Goal: Information Seeking & Learning: Find specific fact

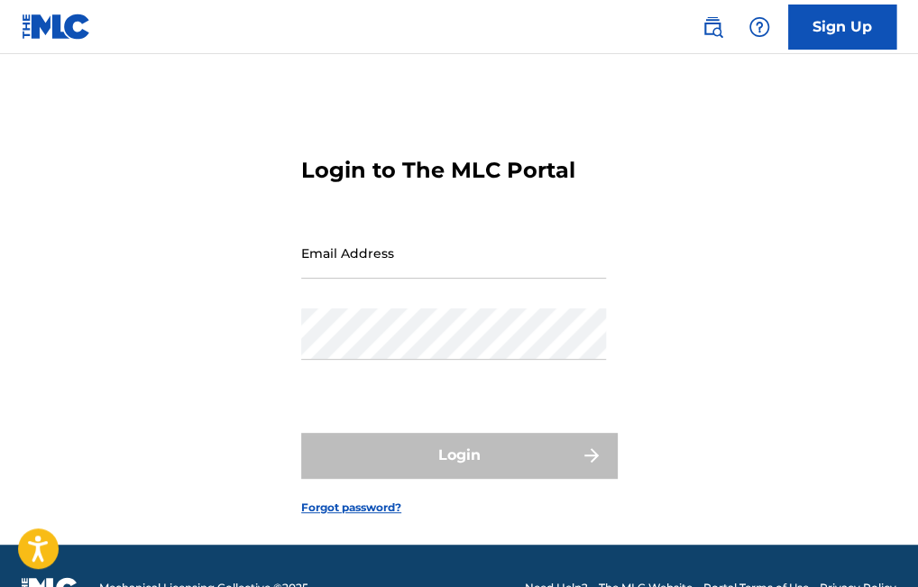
click at [34, 23] on img at bounding box center [56, 27] width 69 height 26
click at [40, 31] on img at bounding box center [56, 27] width 69 height 26
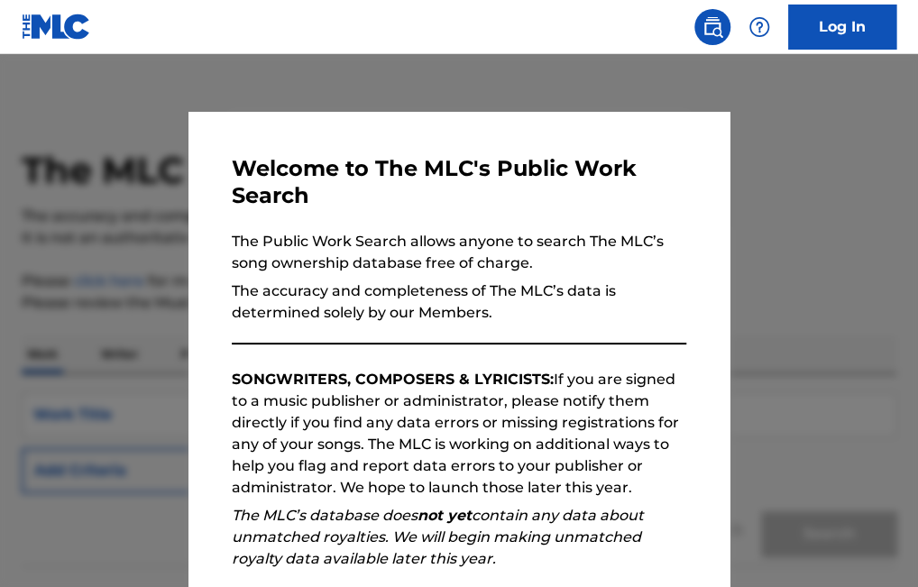
scroll to position [238, 0]
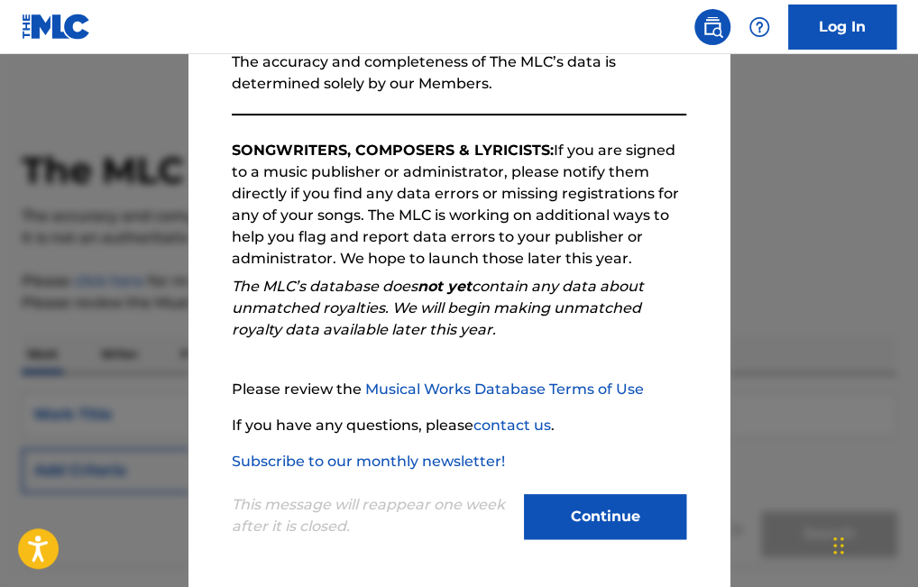
click at [594, 538] on button "Continue" at bounding box center [605, 516] width 162 height 45
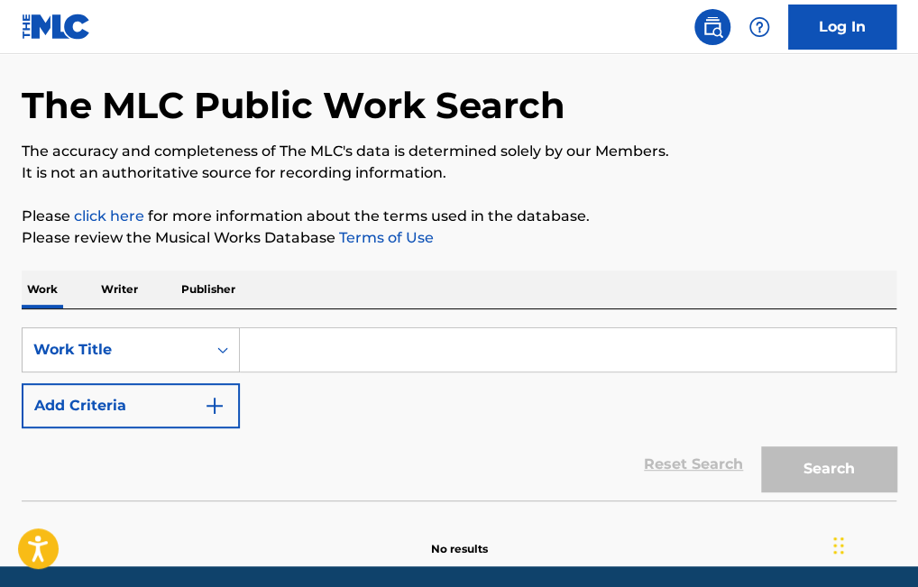
scroll to position [139, 0]
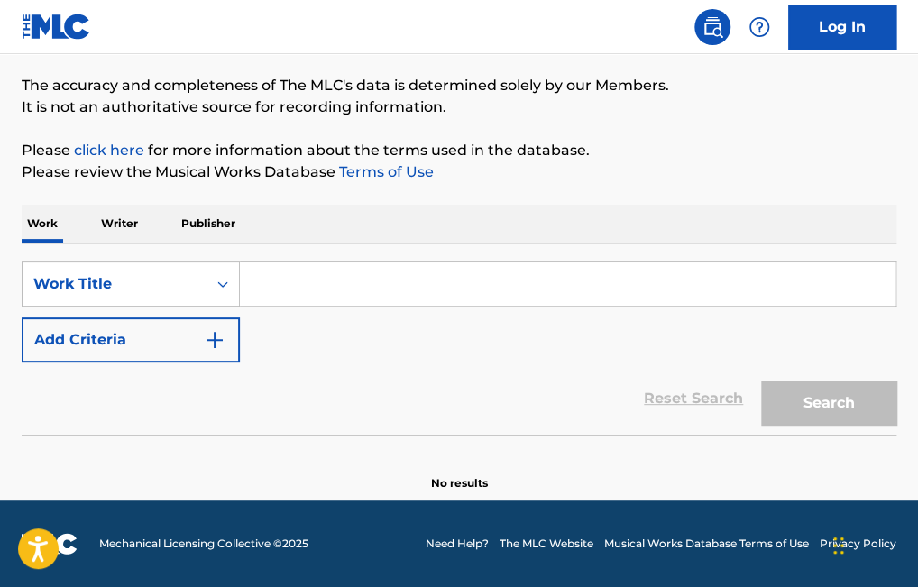
click at [313, 281] on input "Search Form" at bounding box center [568, 284] width 656 height 43
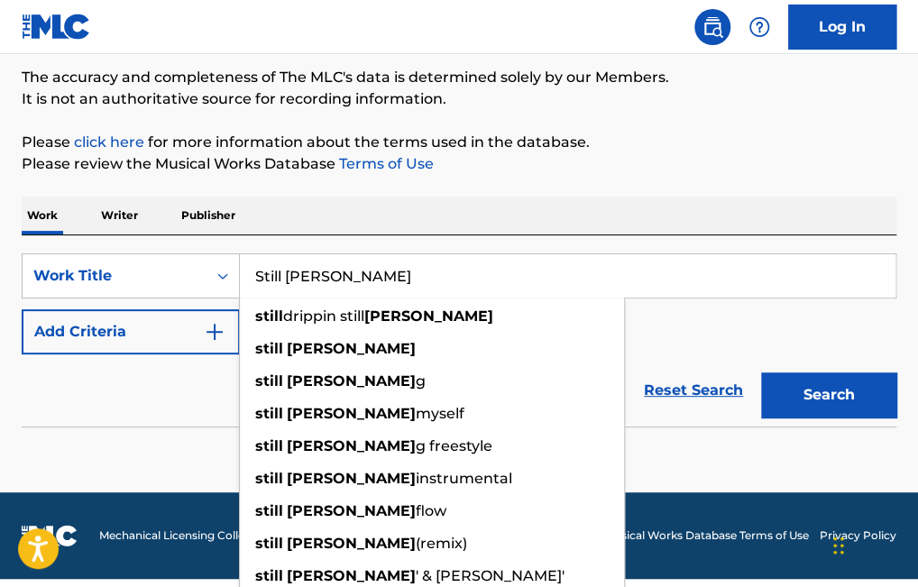
type input "Still Tippin"
click at [523, 230] on div "Work Writer Publisher" at bounding box center [459, 216] width 875 height 38
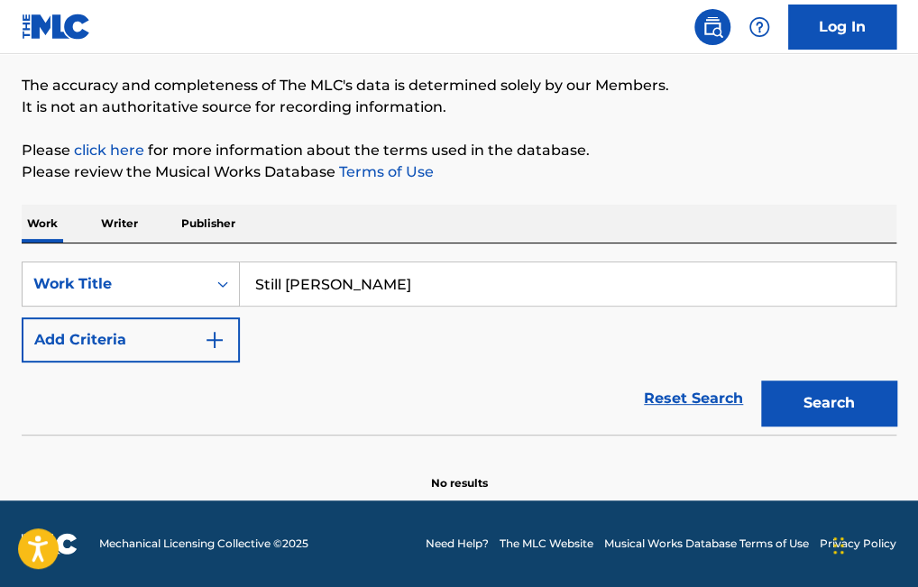
click at [788, 398] on button "Search" at bounding box center [828, 403] width 135 height 45
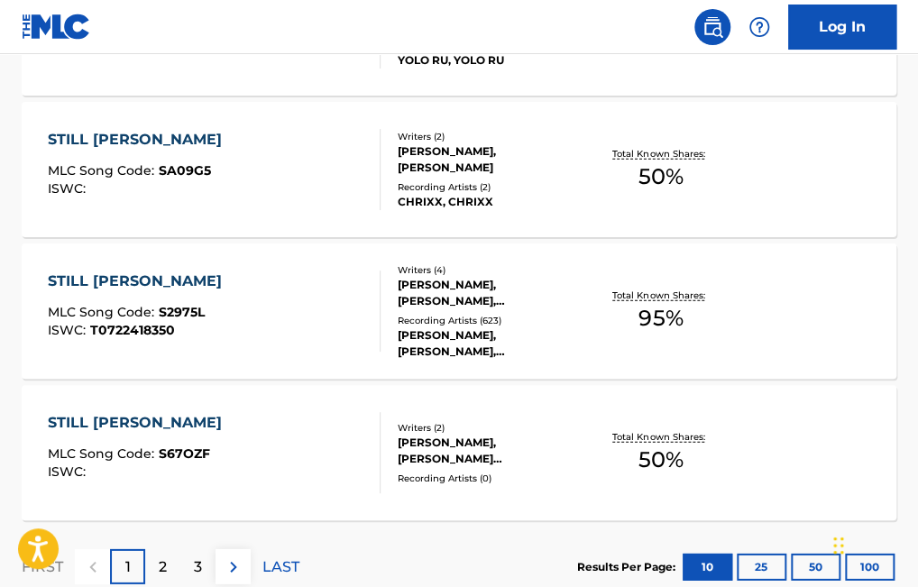
scroll to position [1534, 0]
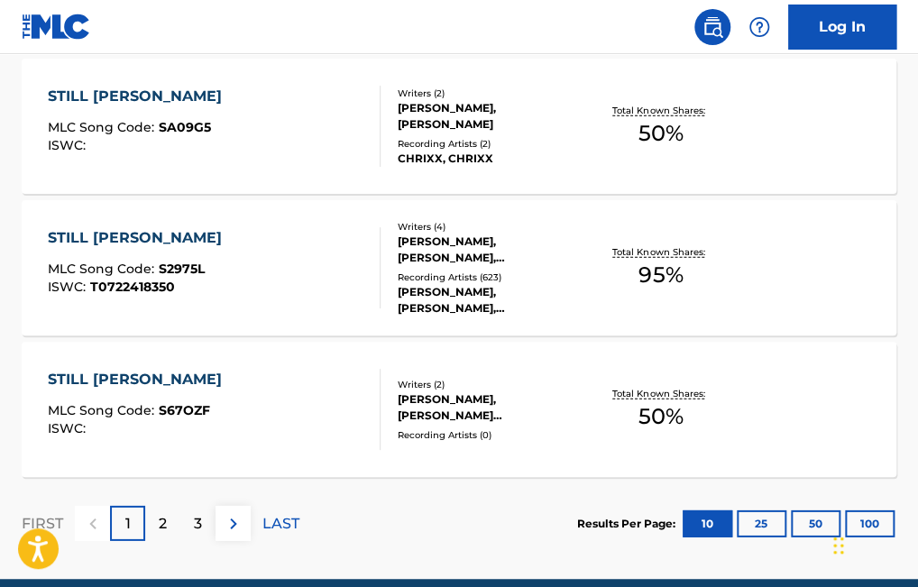
click at [159, 535] on p "2" at bounding box center [163, 524] width 8 height 22
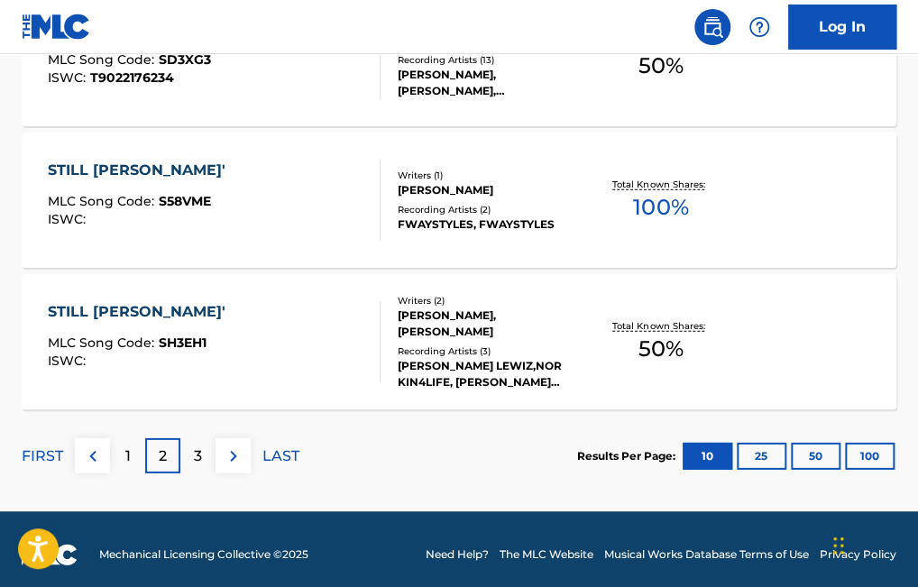
scroll to position [1620, 0]
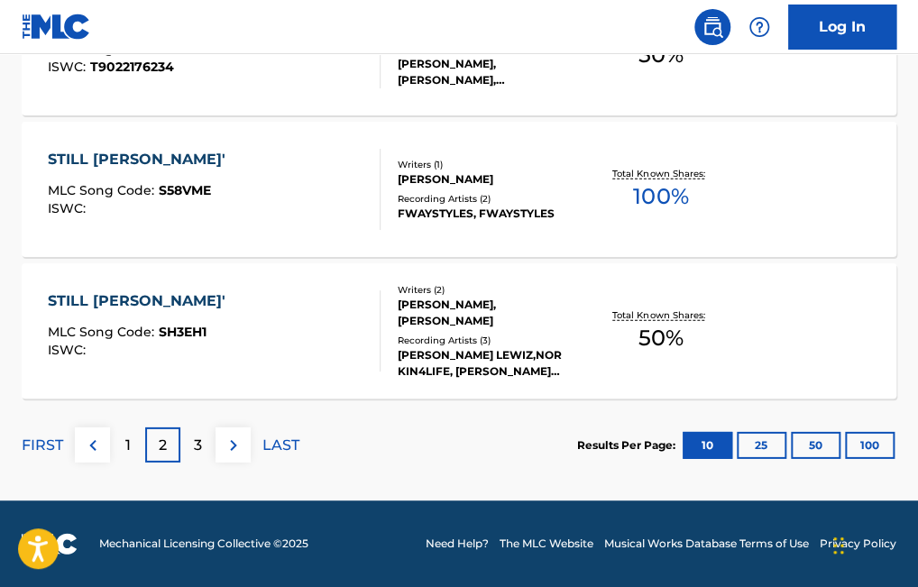
click at [199, 443] on p "3" at bounding box center [198, 446] width 8 height 22
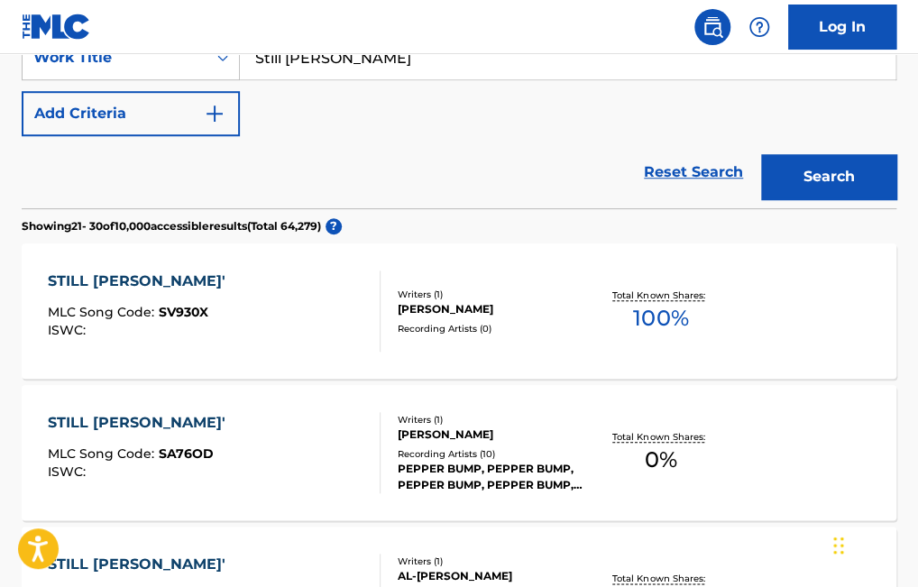
scroll to position [0, 0]
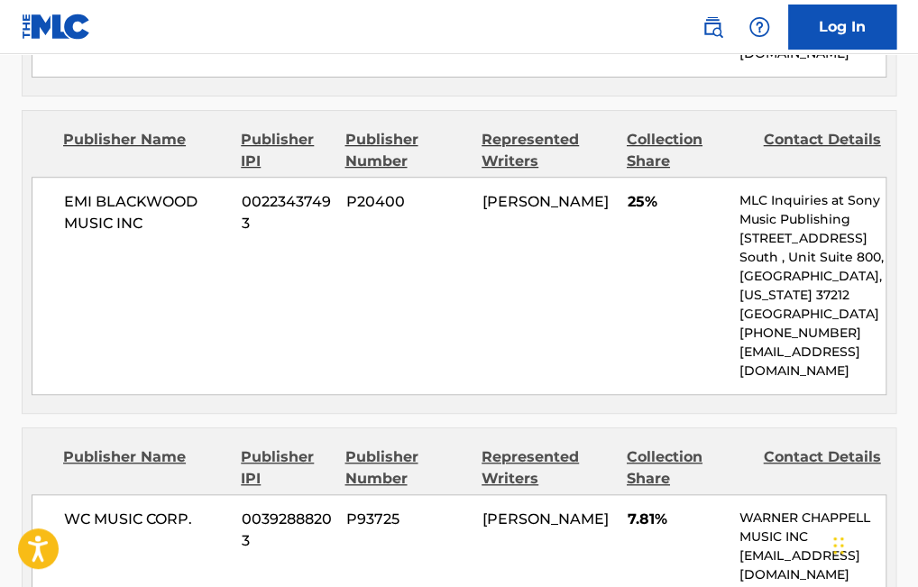
scroll to position [2616, 0]
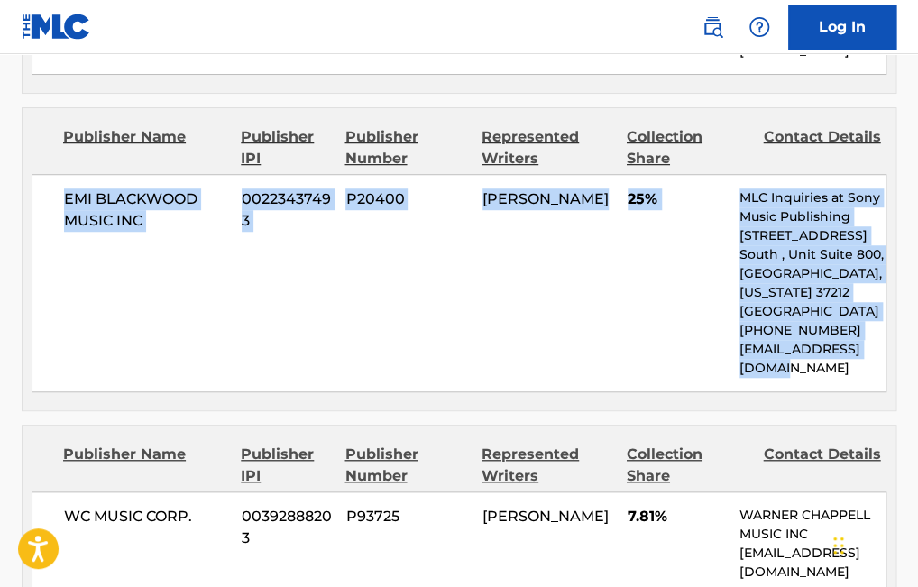
drag, startPoint x: 801, startPoint y: 339, endPoint x: 105, endPoint y: 252, distance: 701.9
click at [69, 179] on div "EMI [PERSON_NAME] MUSIC INC 00223437493 P20400 [PERSON_NAME] 25% MLC Inquiries …" at bounding box center [459, 283] width 855 height 218
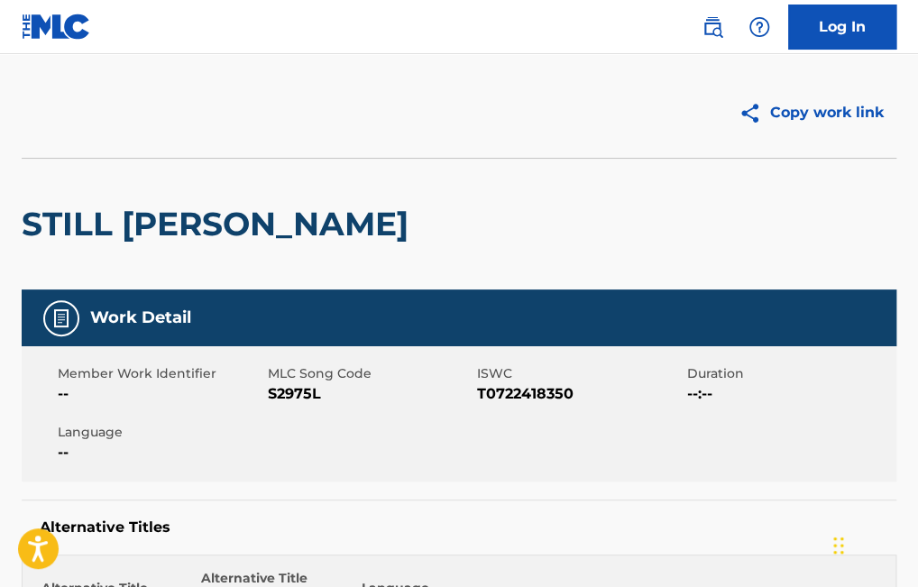
scroll to position [0, 0]
